Goal: Task Accomplishment & Management: Use online tool/utility

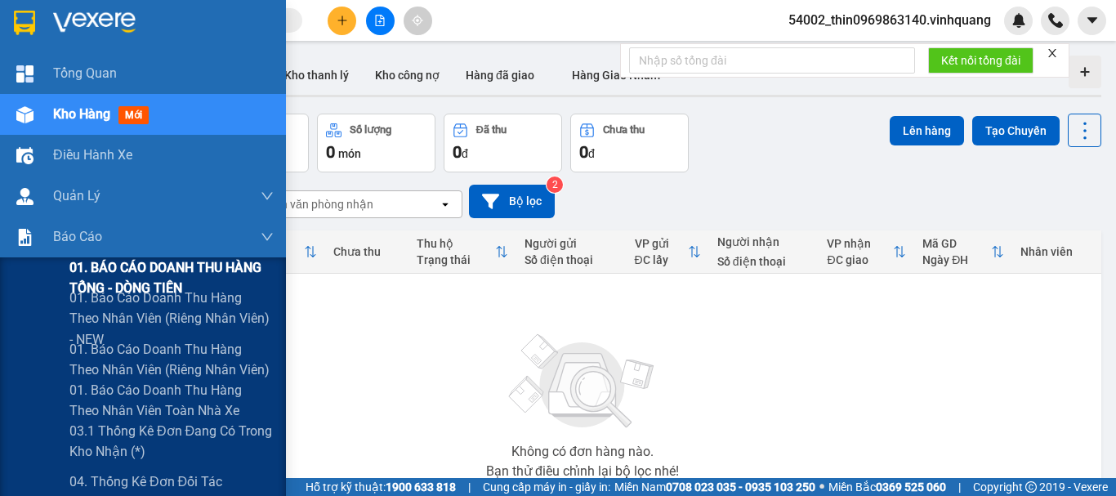
click at [140, 267] on span "01. BÁO CÁO DOANH THU HÀNG TỔNG - DÒNG TIỀN" at bounding box center [171, 277] width 204 height 41
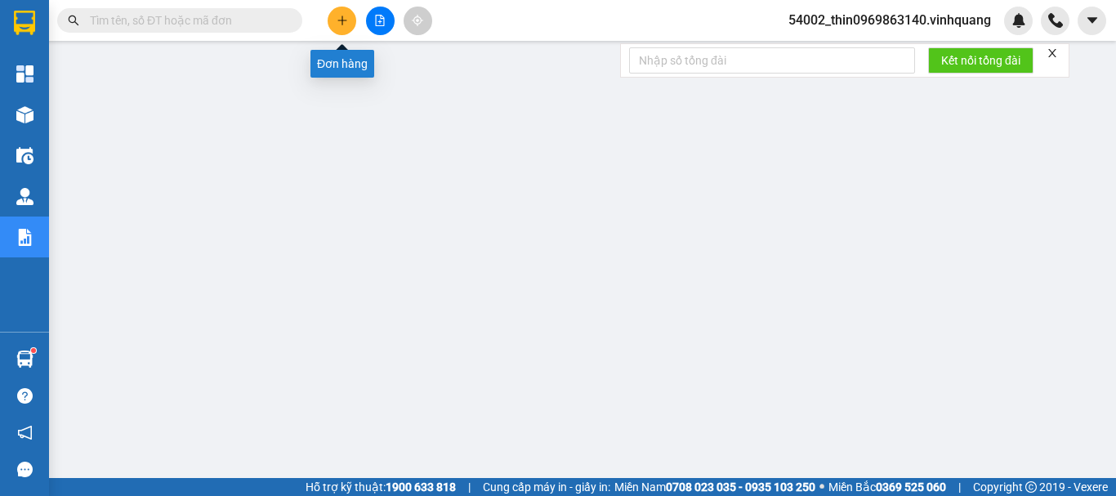
click at [338, 24] on icon "plus" at bounding box center [342, 20] width 11 height 11
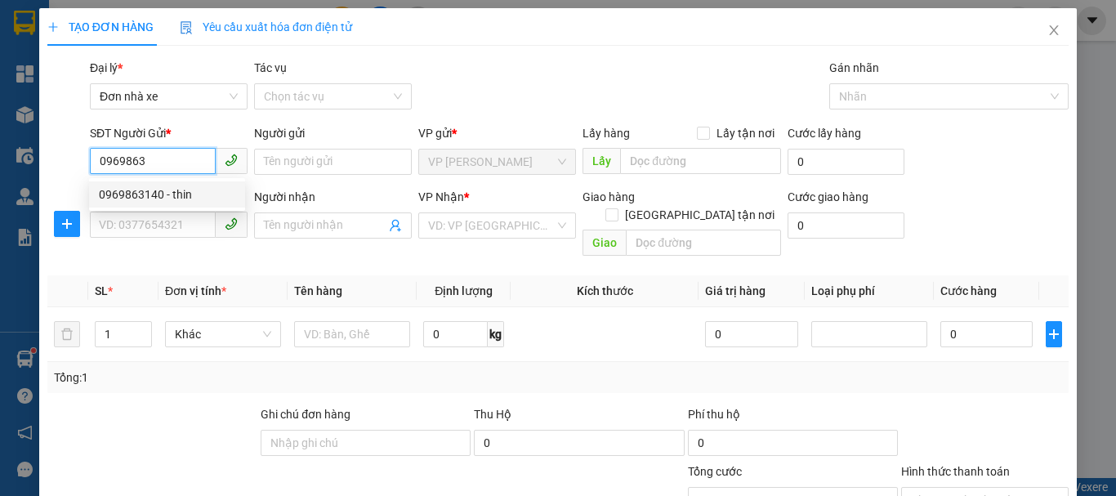
drag, startPoint x: 159, startPoint y: 195, endPoint x: 159, endPoint y: 209, distance: 13.9
click at [158, 195] on div "0969863140 - thin" at bounding box center [167, 194] width 136 height 18
type input "0969863140"
type input "thin"
type input "0889232323"
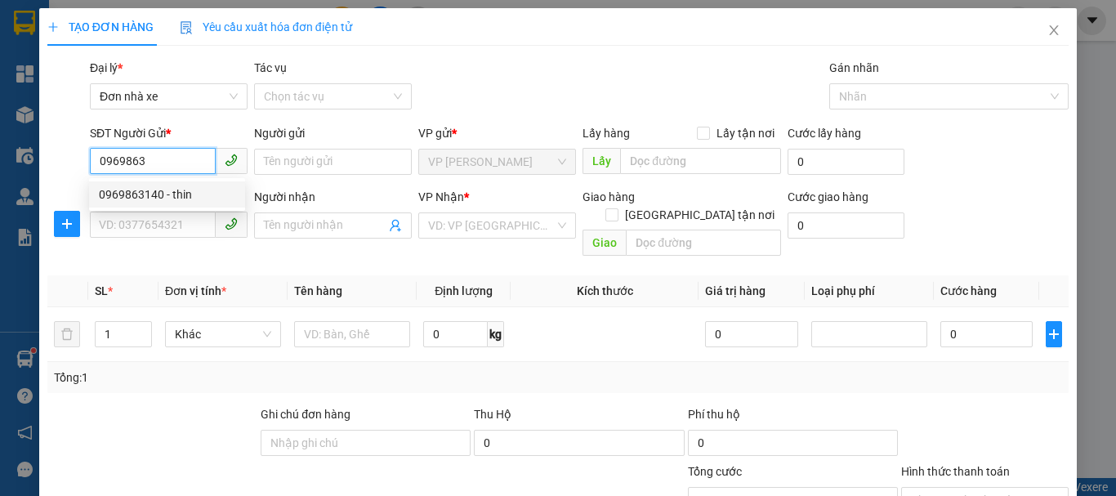
type input "CTY. [GEOGRAPHIC_DATA]"
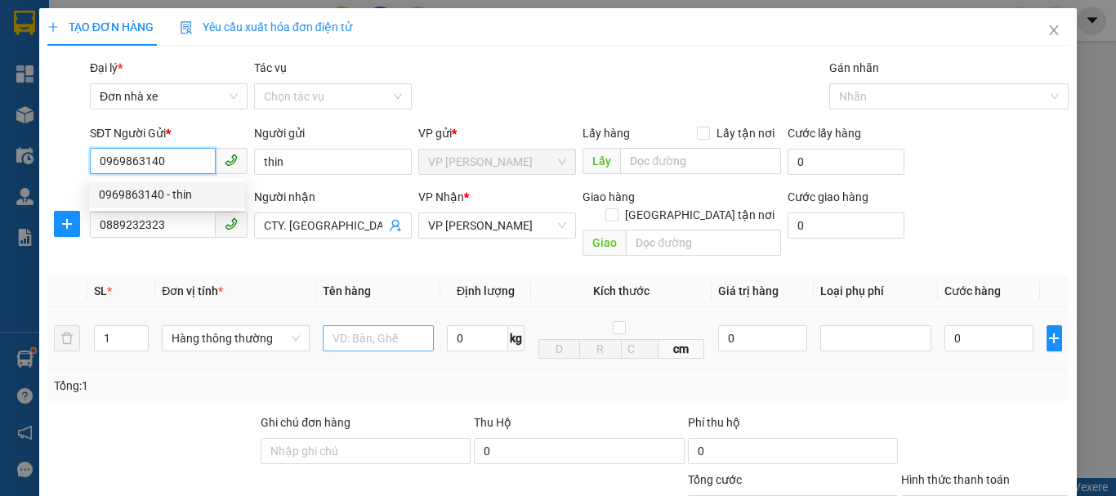
type input "0969863140"
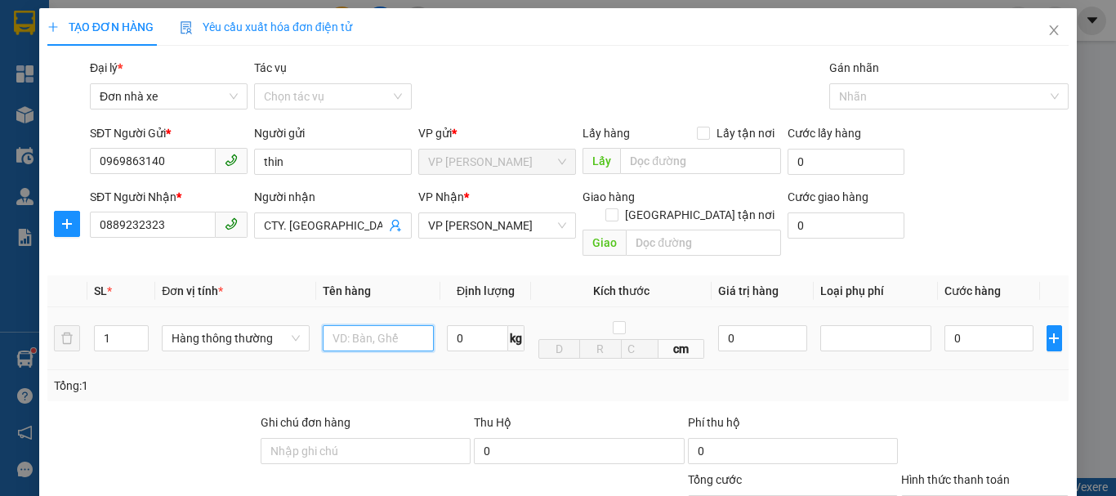
click at [328, 325] on input "text" at bounding box center [378, 338] width 111 height 26
type input "bcvpld"
click at [462, 325] on input "0" at bounding box center [477, 338] width 61 height 26
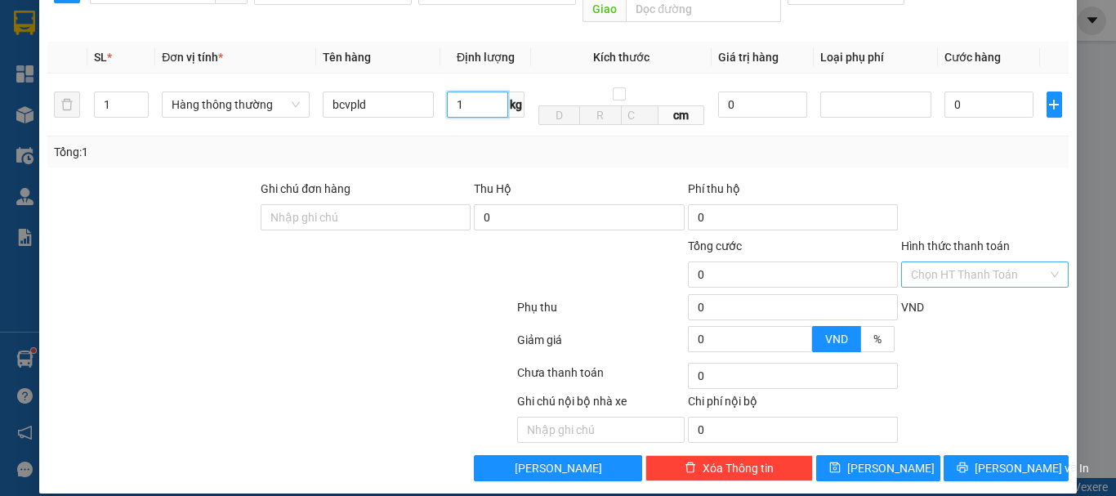
type input "1"
click at [1019, 263] on input "Hình thức thanh toán" at bounding box center [979, 274] width 136 height 25
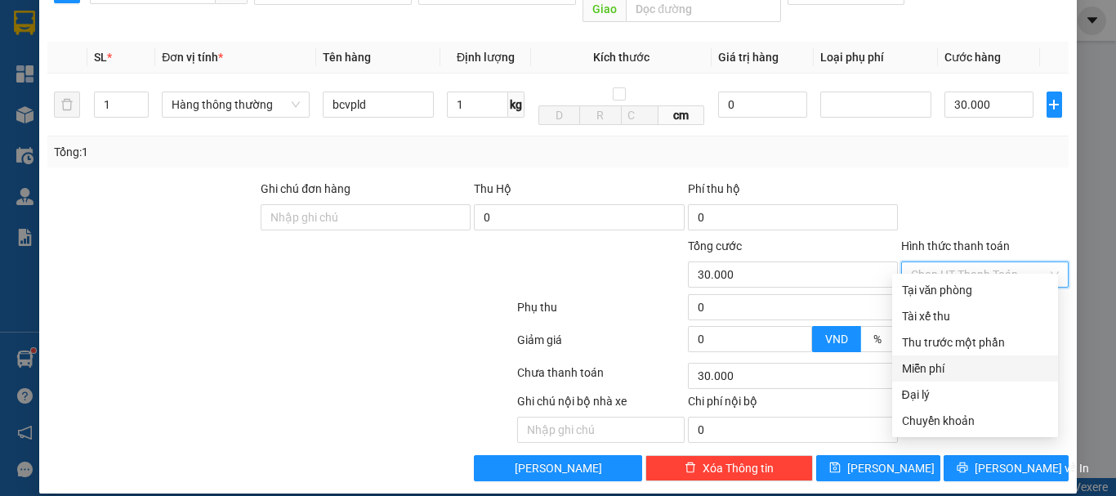
type input "30.000"
drag, startPoint x: 941, startPoint y: 369, endPoint x: 954, endPoint y: 398, distance: 31.9
click at [941, 373] on div "Miễn phí" at bounding box center [975, 369] width 146 height 18
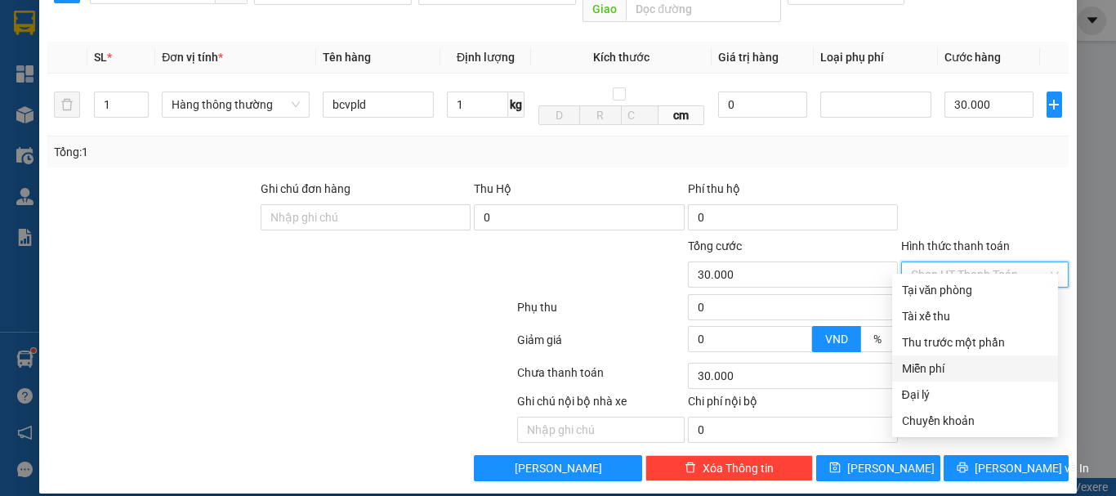
type input "0"
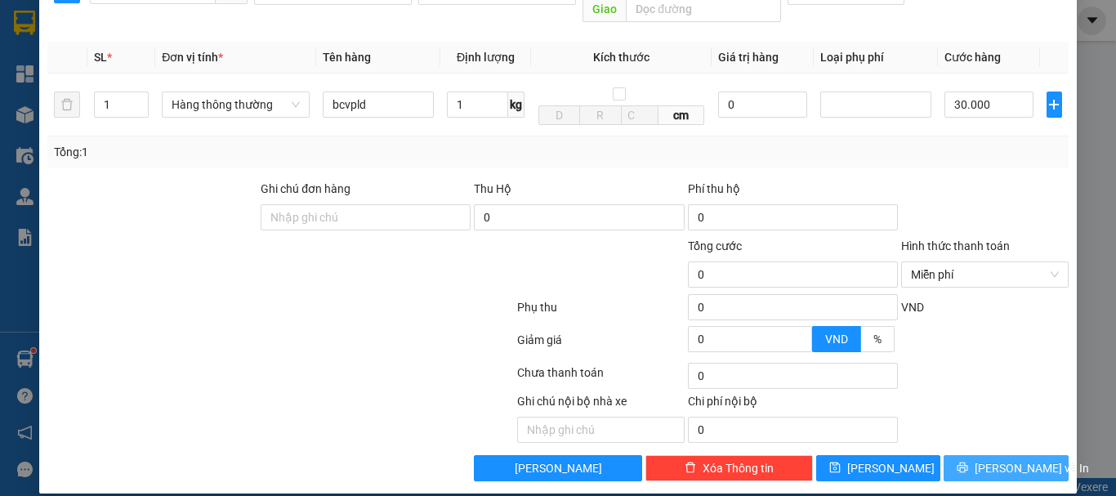
click at [1006, 459] on span "[PERSON_NAME] và In" at bounding box center [1032, 468] width 114 height 18
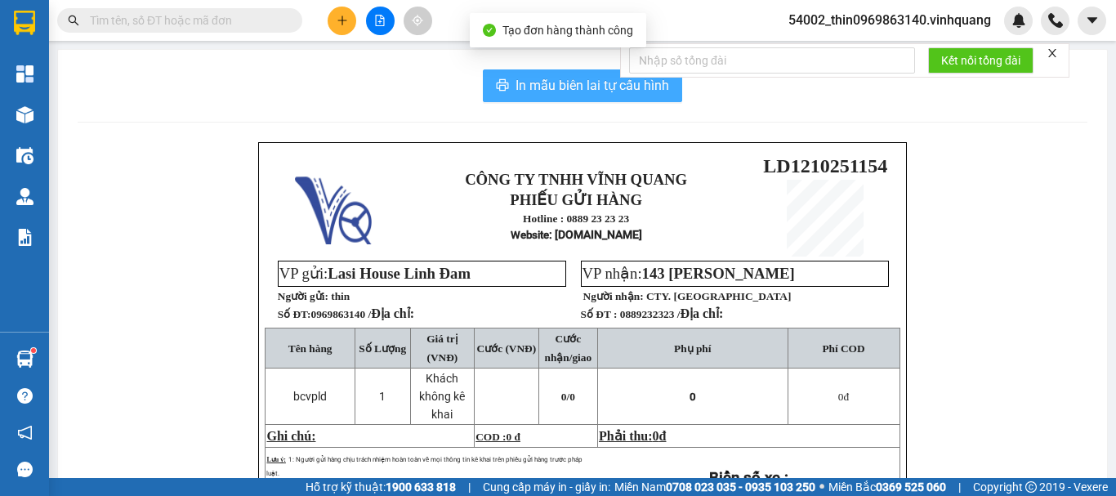
click at [537, 92] on span "In mẫu biên lai tự cấu hình" at bounding box center [593, 85] width 154 height 20
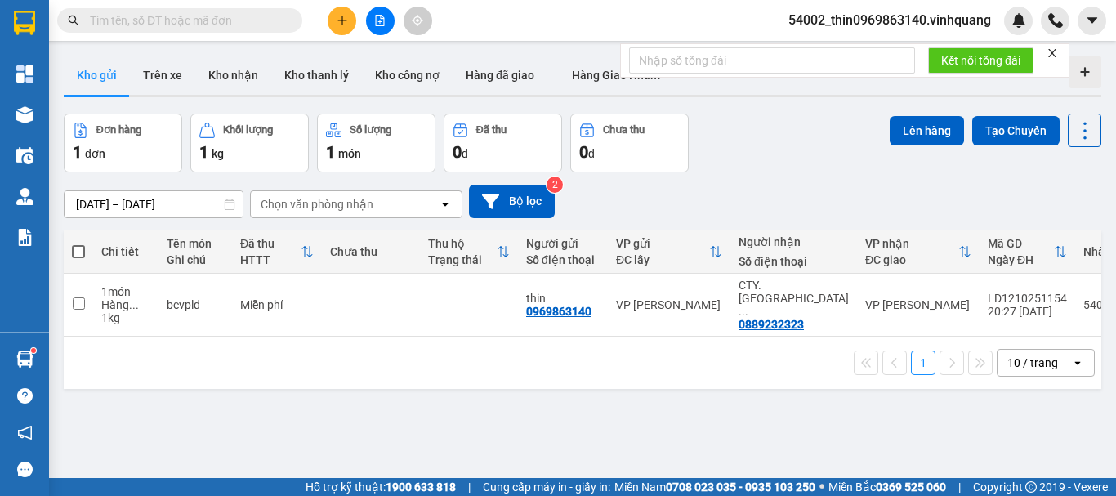
click at [871, 20] on span "54002_thin0969863140.vinhquang" at bounding box center [889, 20] width 229 height 20
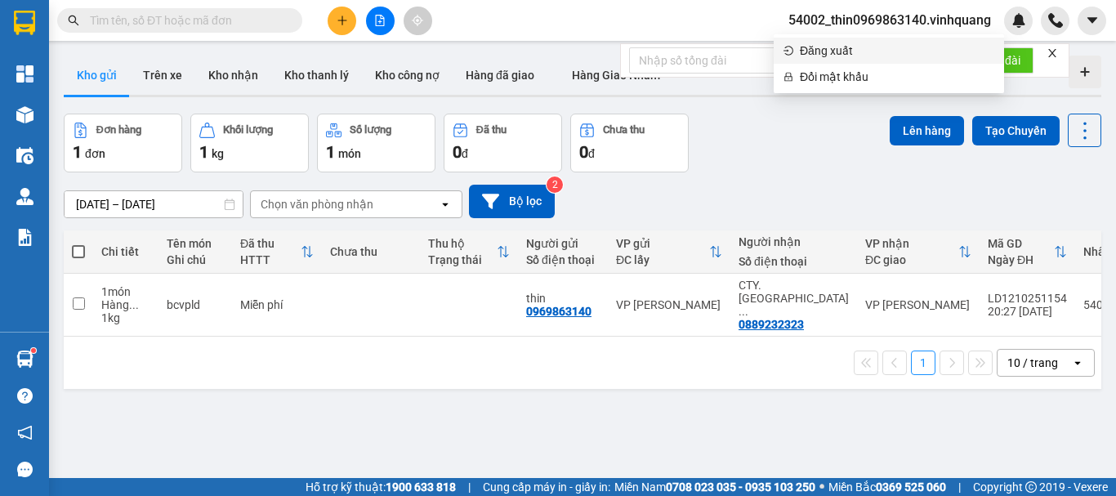
click at [865, 52] on span "Đăng xuất" at bounding box center [897, 51] width 194 height 18
